Goal: Contribute content: Add original content to the website for others to see

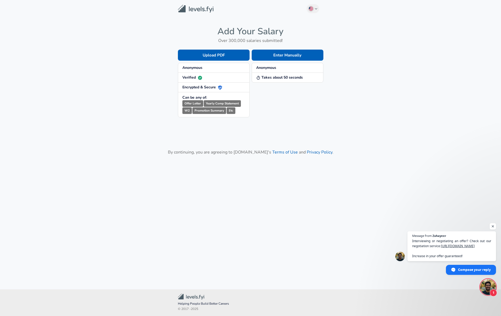
click at [270, 66] on strong "Anonymous" at bounding box center [266, 67] width 20 height 5
click at [275, 58] on button "Enter Manually" at bounding box center [288, 55] width 72 height 11
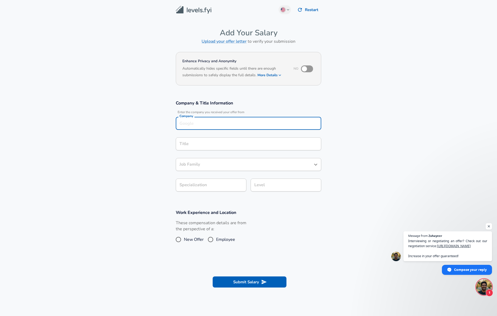
scroll to position [5, 0]
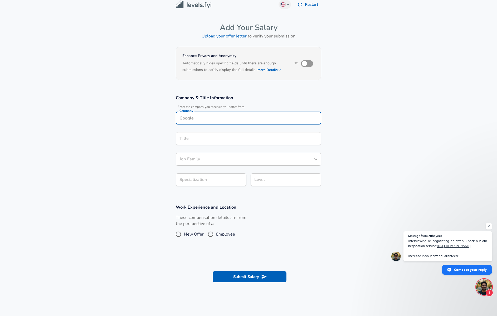
click at [217, 122] on div "Company" at bounding box center [248, 117] width 145 height 13
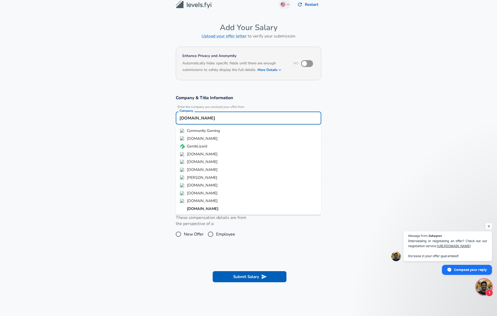
click at [208, 208] on strong "[DOMAIN_NAME]" at bounding box center [203, 208] width 32 height 5
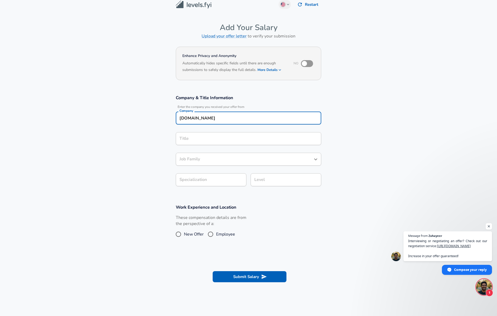
click at [216, 143] on div "Title" at bounding box center [248, 138] width 145 height 13
type input "[DOMAIN_NAME]"
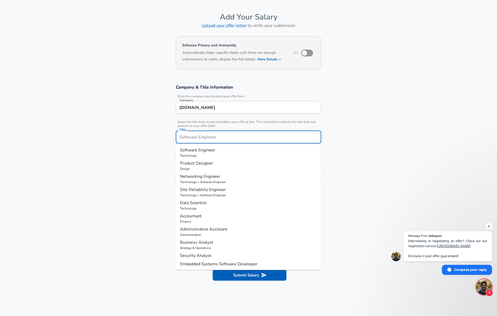
click at [212, 150] on span "Software Engineer" at bounding box center [197, 150] width 35 height 6
type input "Software Engineer"
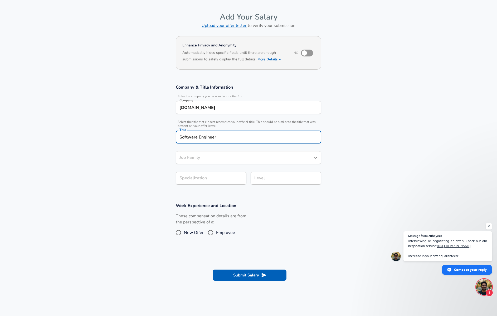
type input "Software Engineer"
click at [210, 177] on body "English ([GEOGRAPHIC_DATA]) Change Restart Add Your Salary Upload your offer le…" at bounding box center [248, 142] width 497 height 316
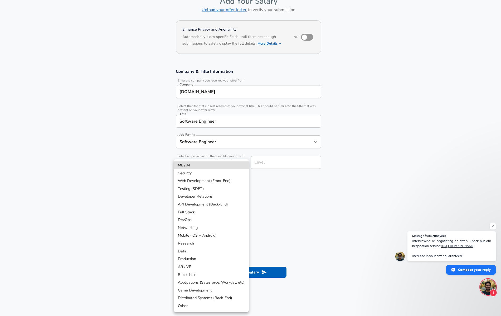
click at [199, 251] on li "Data" at bounding box center [211, 251] width 75 height 8
type input "Data"
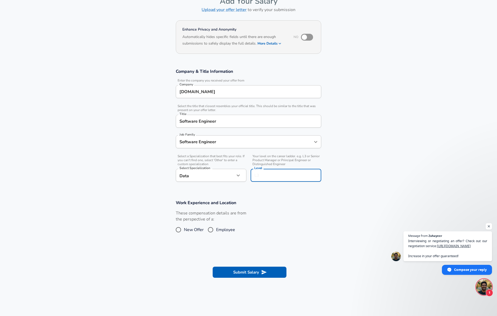
scroll to position [42, 0]
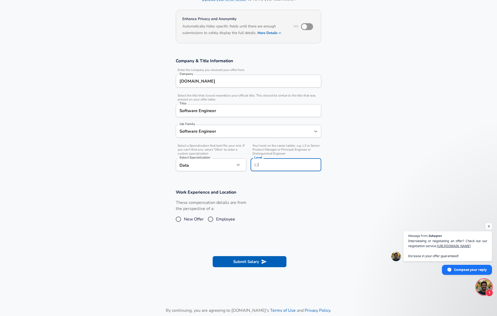
click at [276, 164] on input "Level" at bounding box center [286, 165] width 66 height 8
click at [270, 195] on h3 "Work Experience and Location" at bounding box center [248, 192] width 145 height 6
click at [220, 221] on span "Employee" at bounding box center [225, 219] width 19 height 6
click at [216, 221] on input "Employee" at bounding box center [210, 219] width 11 height 8
radio input "true"
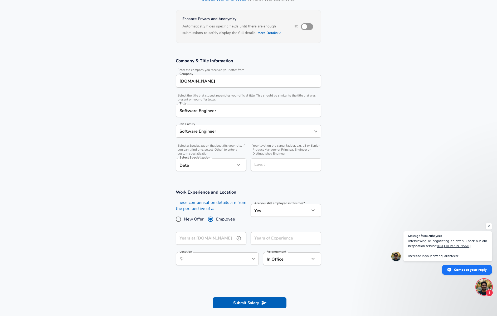
click at [218, 239] on input "Years at [DOMAIN_NAME]" at bounding box center [205, 238] width 59 height 13
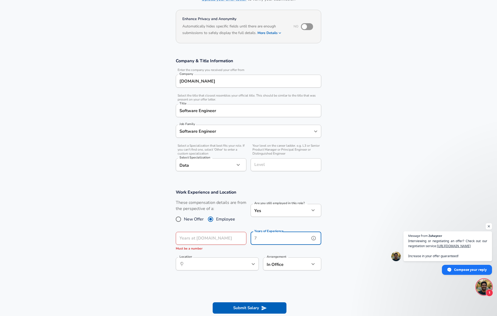
click at [283, 241] on input "Years of Experience" at bounding box center [280, 238] width 59 height 13
type input "-"
click at [226, 239] on input "Years at [DOMAIN_NAME]" at bounding box center [205, 238] width 59 height 13
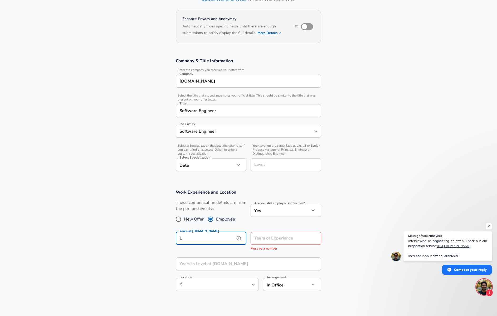
type input "1"
click at [262, 237] on input "Years of Experience" at bounding box center [280, 238] width 59 height 13
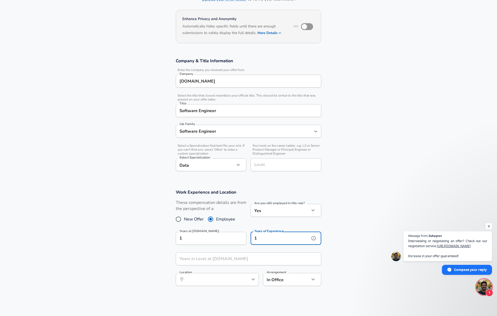
type input "1"
click at [254, 256] on input "Years in Level at [DOMAIN_NAME]" at bounding box center [243, 258] width 134 height 13
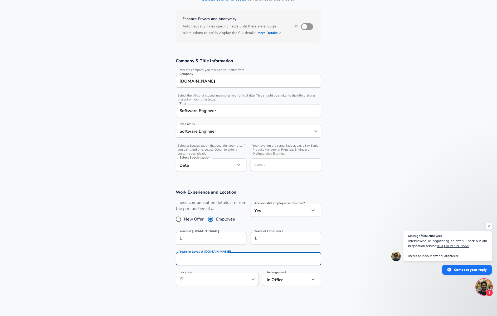
click at [342, 233] on section "Work Experience and Location These compensation details are from the perspectiv…" at bounding box center [248, 240] width 497 height 114
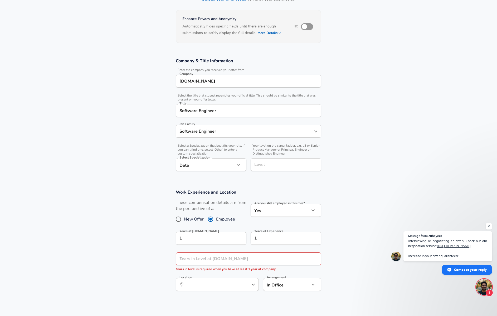
click at [236, 278] on div "​ Location" at bounding box center [217, 284] width 83 height 13
click at [227, 294] on li "[GEOGRAPHIC_DATA] , [GEOGRAPHIC_DATA]" at bounding box center [217, 297] width 83 height 8
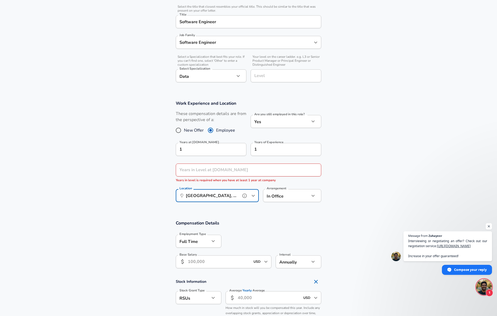
scroll to position [134, 0]
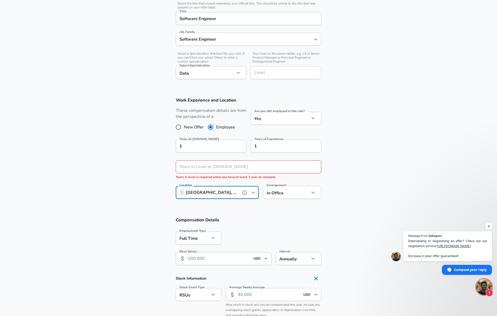
type input "[GEOGRAPHIC_DATA], [GEOGRAPHIC_DATA]"
click at [233, 259] on input "Base Salary" at bounding box center [219, 258] width 62 height 13
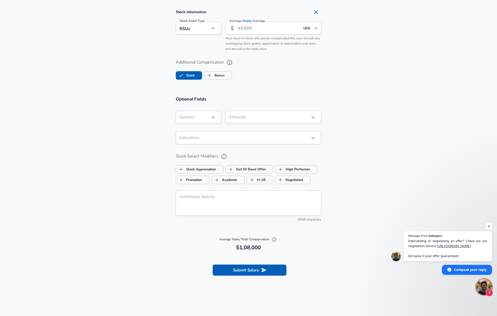
scroll to position [401, 0]
type input "108,000"
click at [236, 271] on button "Submit Salary" at bounding box center [250, 269] width 74 height 11
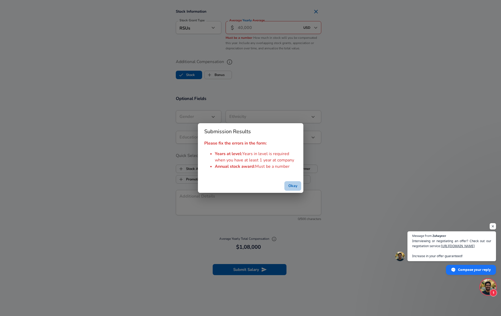
click at [288, 185] on button "Okay" at bounding box center [292, 186] width 17 height 10
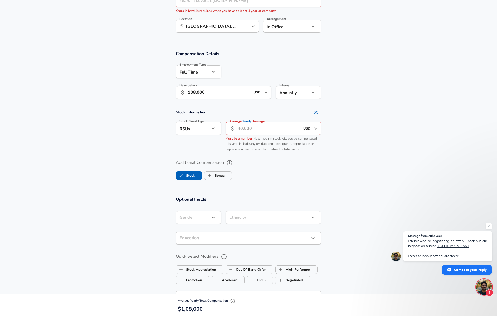
scroll to position [193, 0]
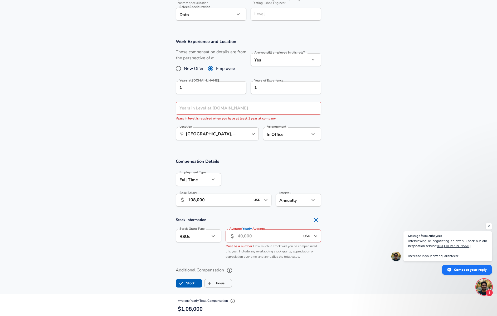
click at [247, 217] on h4 "Stock Information" at bounding box center [248, 220] width 145 height 11
click at [245, 237] on input "Average Yearly Average" at bounding box center [269, 235] width 62 height 13
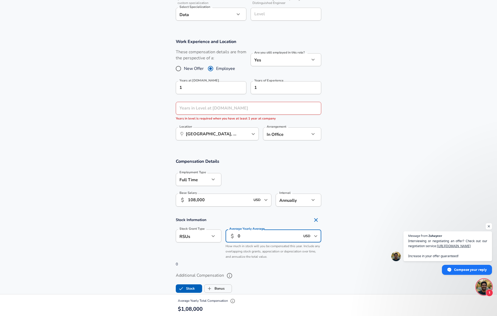
type input "0"
click at [315, 219] on icon "Remove Section" at bounding box center [316, 220] width 6 height 6
checkbox input "false"
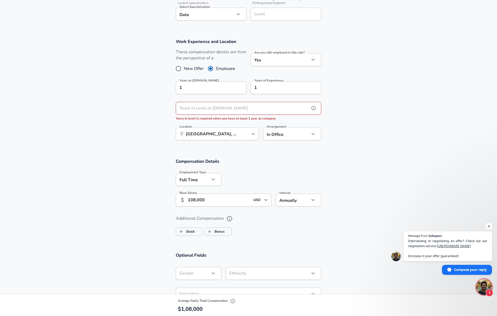
click at [228, 105] on input "Years in Level at [DOMAIN_NAME]" at bounding box center [243, 108] width 134 height 13
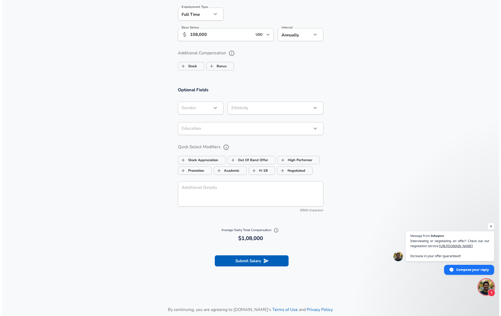
scroll to position [373, 0]
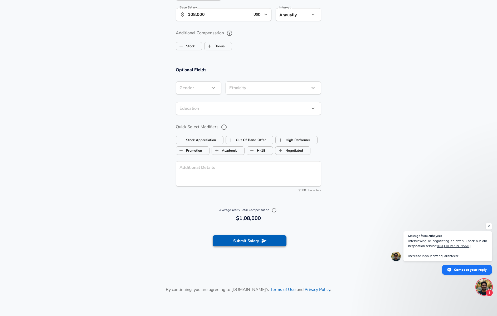
type input "1"
click at [234, 245] on button "Submit Salary" at bounding box center [250, 240] width 74 height 11
